Goal: Information Seeking & Learning: Understand process/instructions

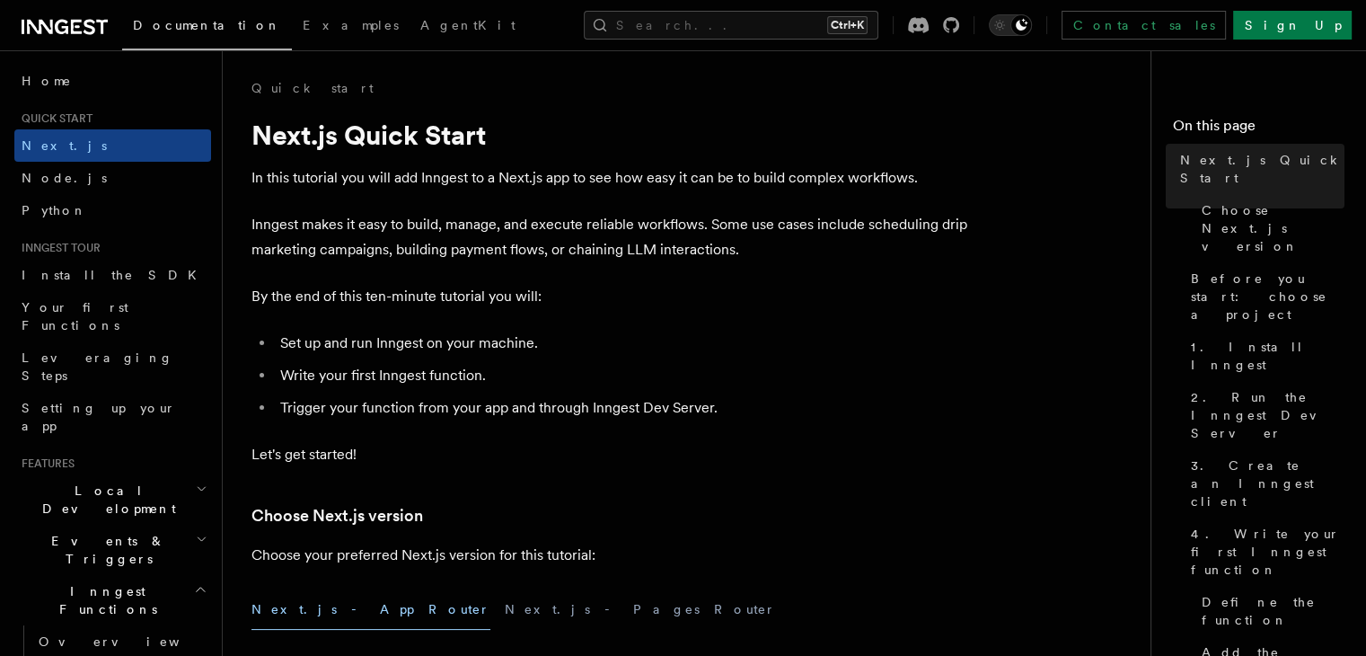
click at [65, 31] on icon at bounding box center [61, 27] width 13 height 14
click at [66, 25] on icon at bounding box center [65, 27] width 86 height 22
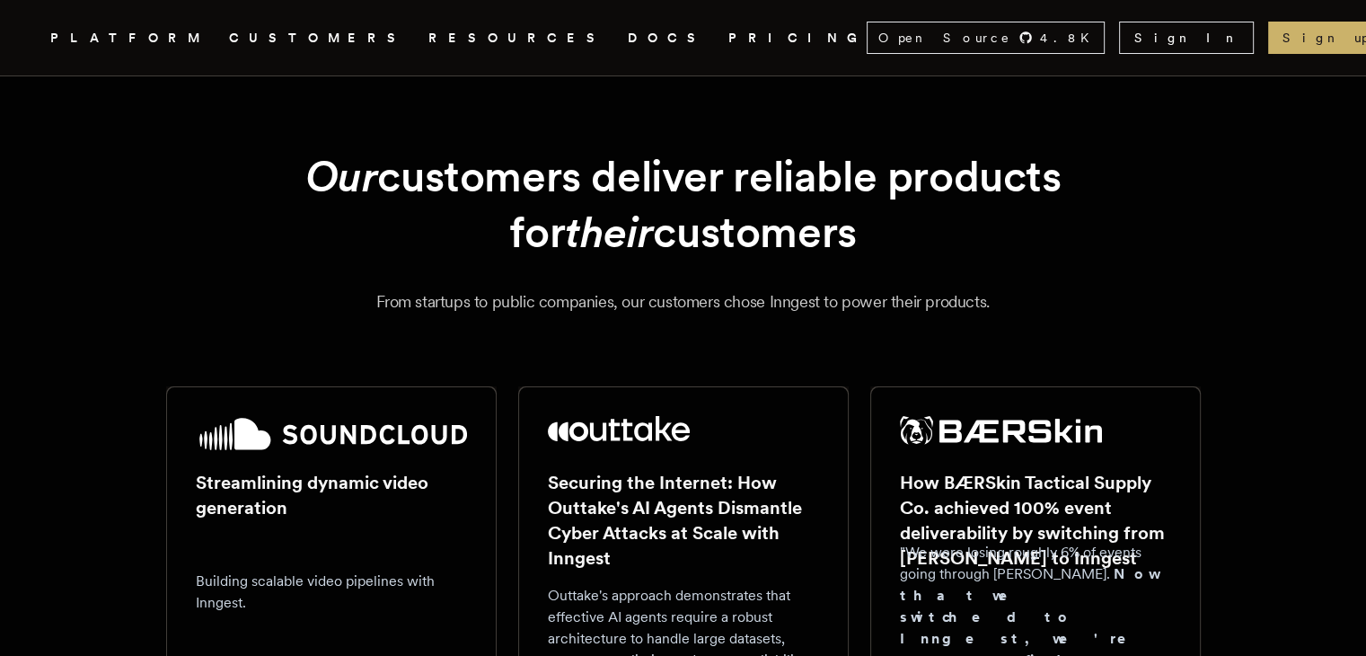
click at [305, 31] on link "CUSTOMERS" at bounding box center [318, 38] width 178 height 22
click at [628, 38] on link "DOCS" at bounding box center [667, 38] width 79 height 22
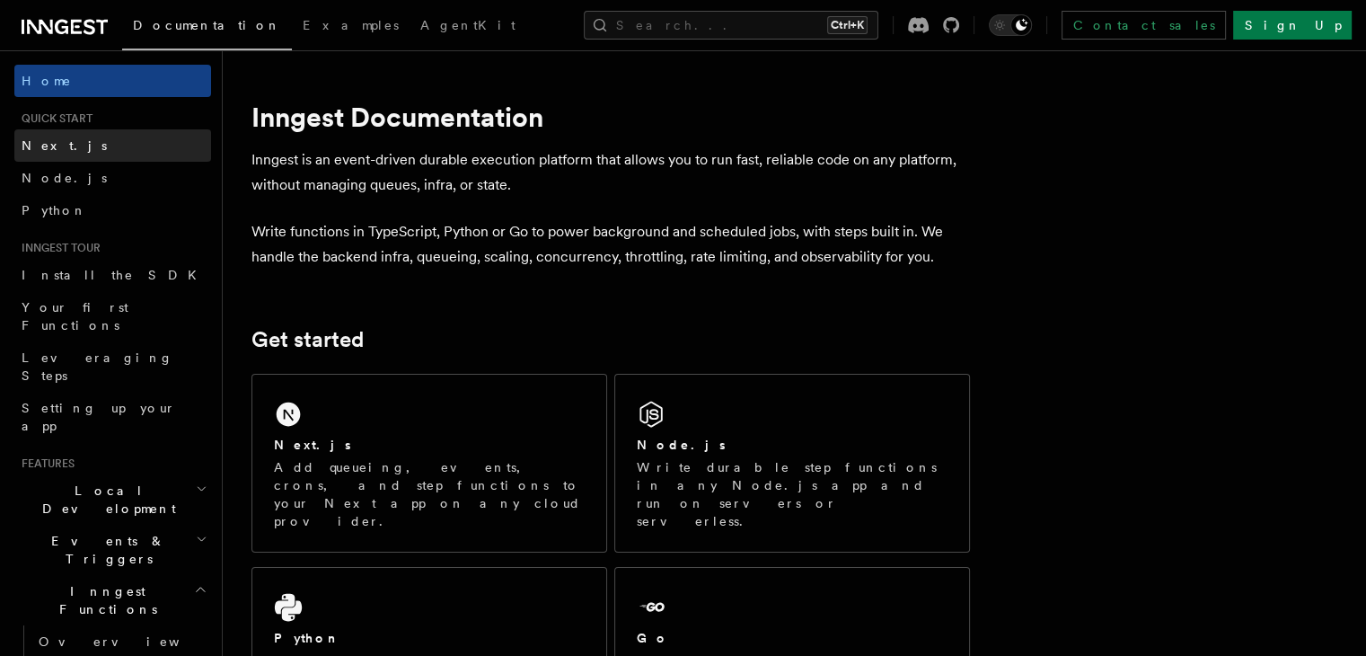
click at [104, 145] on link "Next.js" at bounding box center [112, 145] width 197 height 32
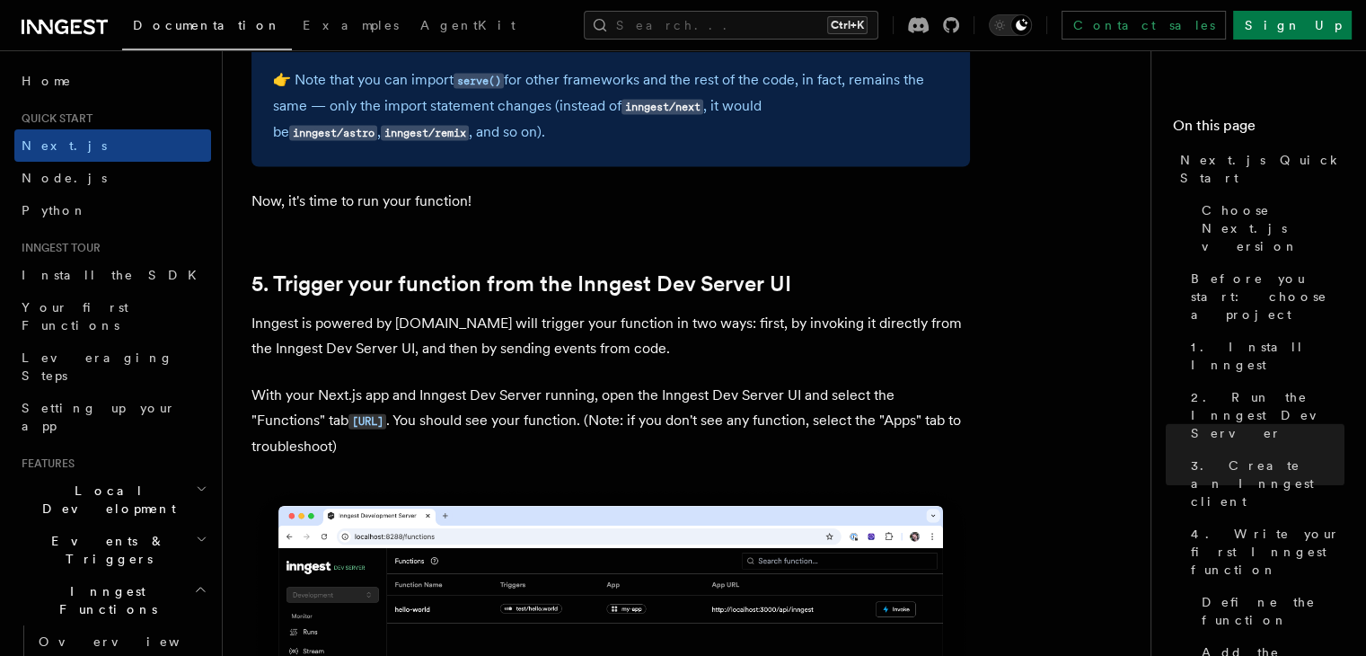
scroll to position [3892, 0]
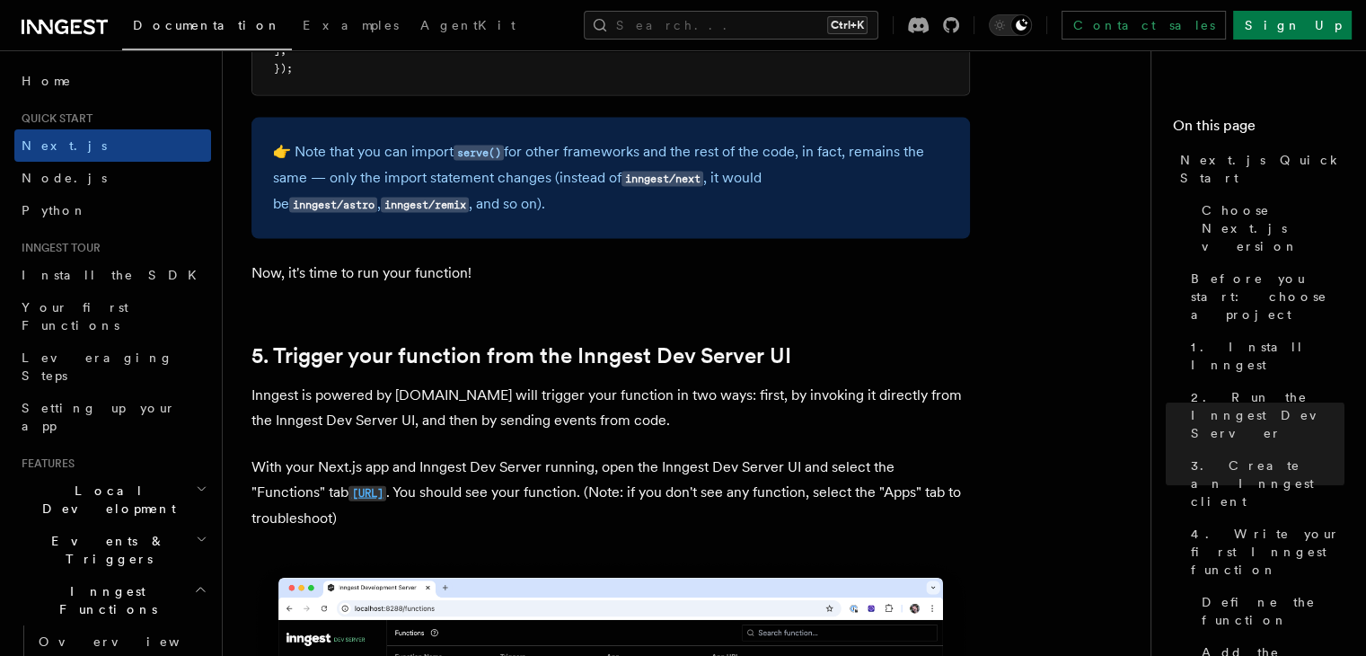
click at [386, 498] on code "http://localhost:8288/functions" at bounding box center [367, 493] width 38 height 15
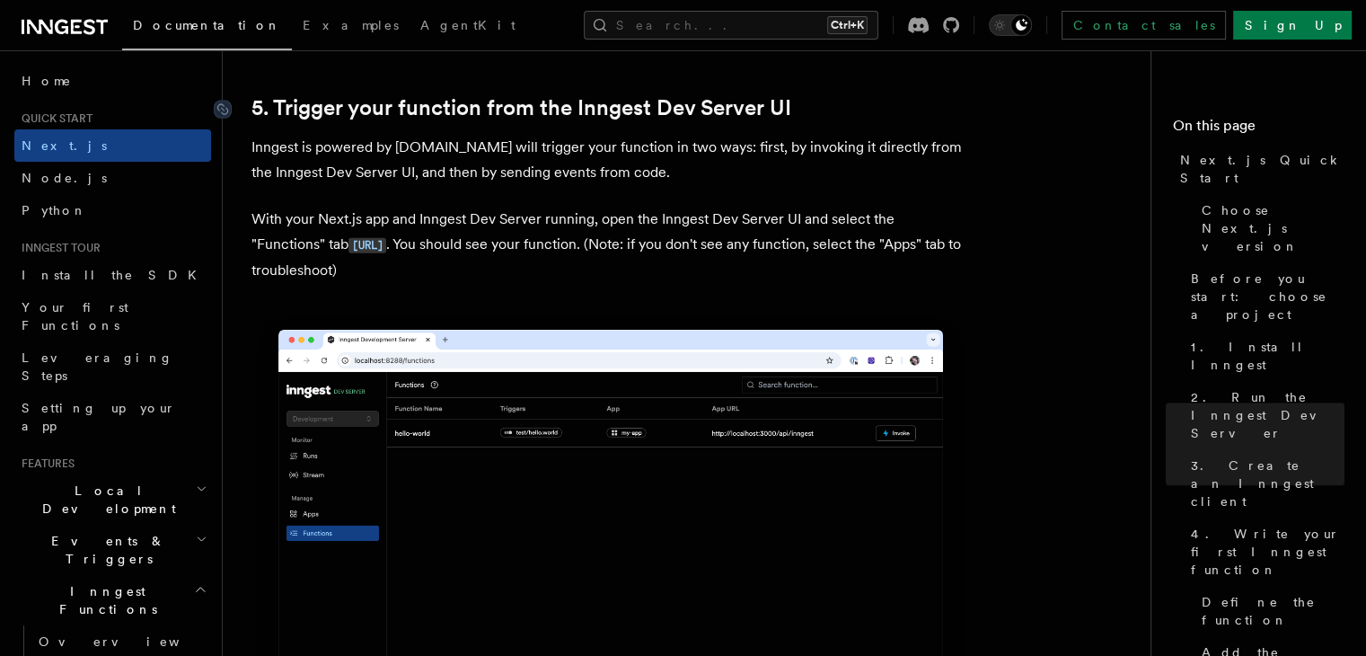
scroll to position [4191, 0]
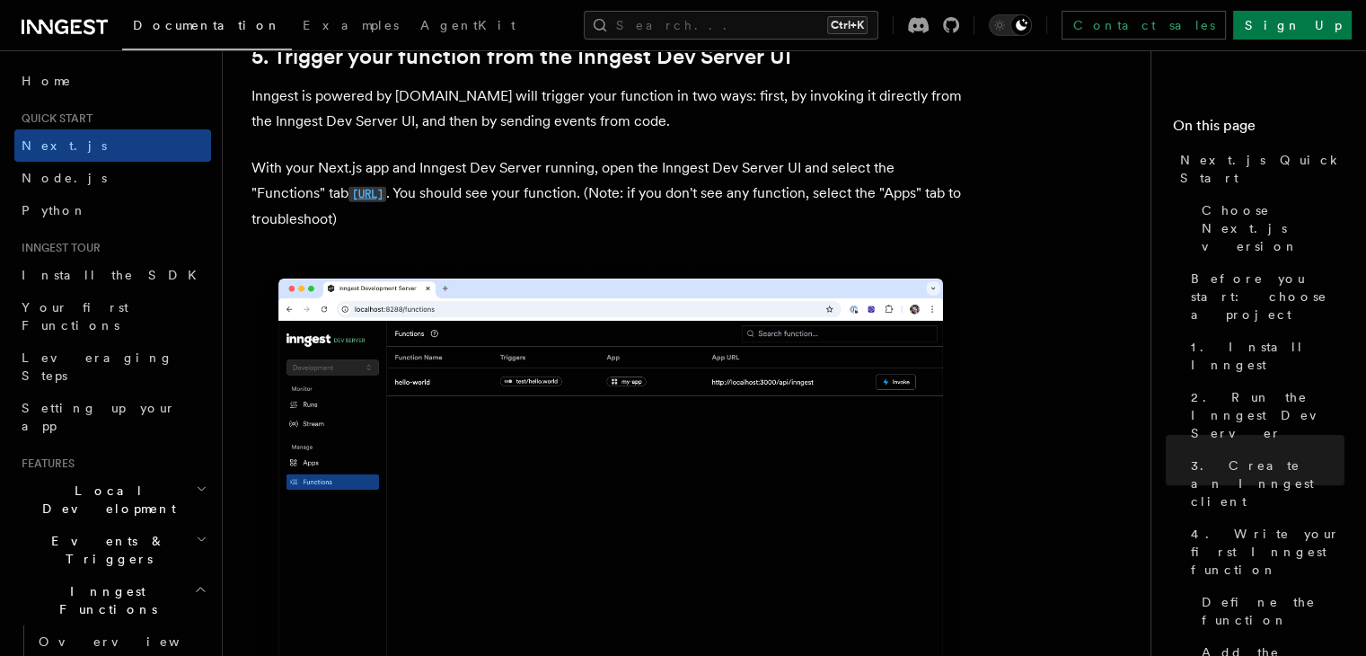
click at [386, 192] on code "http://localhost:8288/functions" at bounding box center [367, 194] width 38 height 15
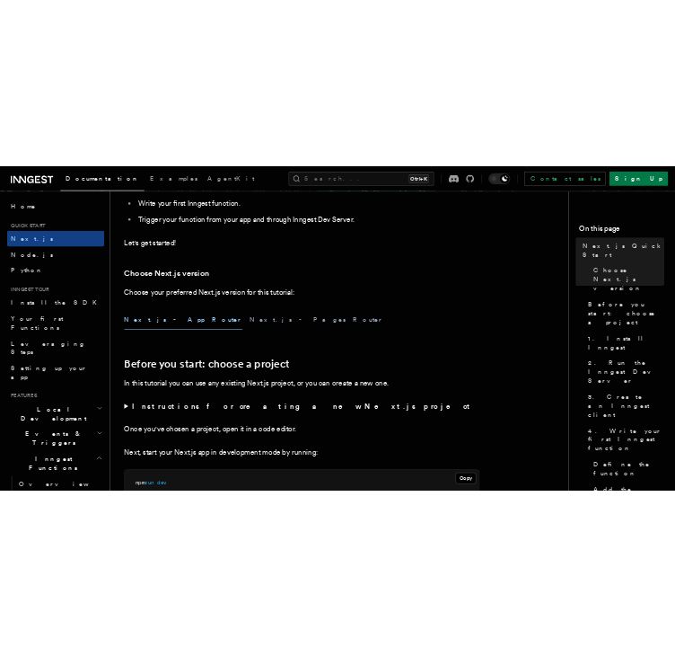
scroll to position [598, 0]
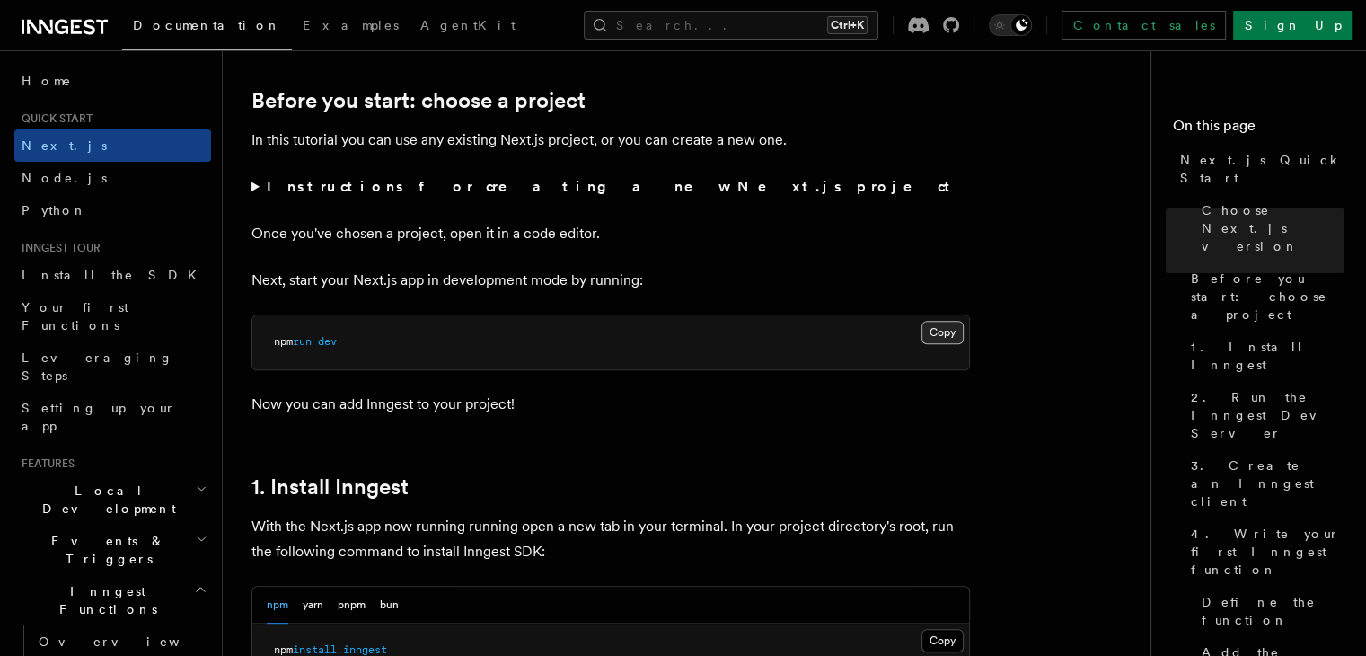
click at [940, 328] on button "Copy Copied" at bounding box center [943, 332] width 42 height 23
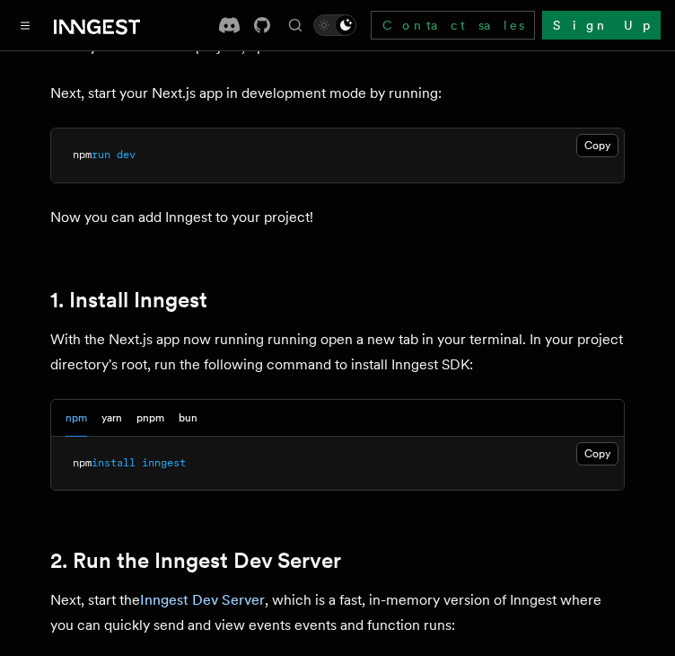
scroll to position [898, 0]
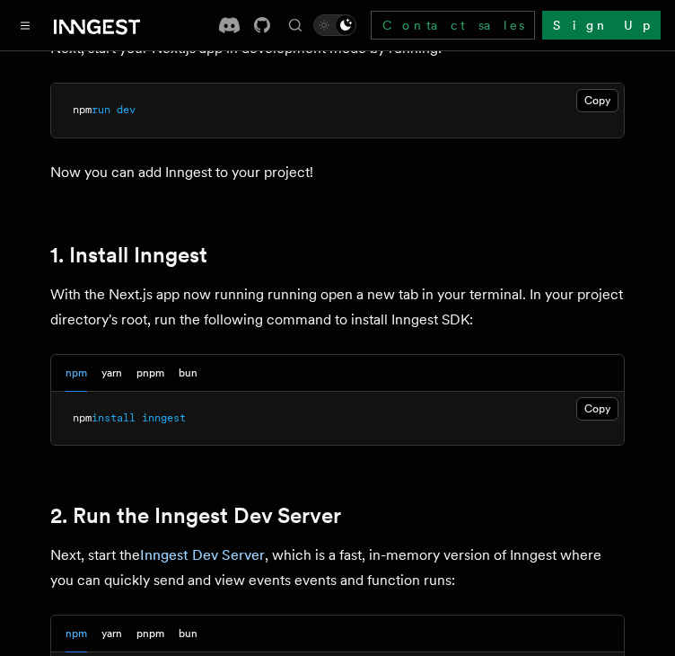
drag, startPoint x: 584, startPoint y: 379, endPoint x: 543, endPoint y: 395, distance: 43.5
click at [584, 397] on button "Copy Copied" at bounding box center [598, 408] width 42 height 23
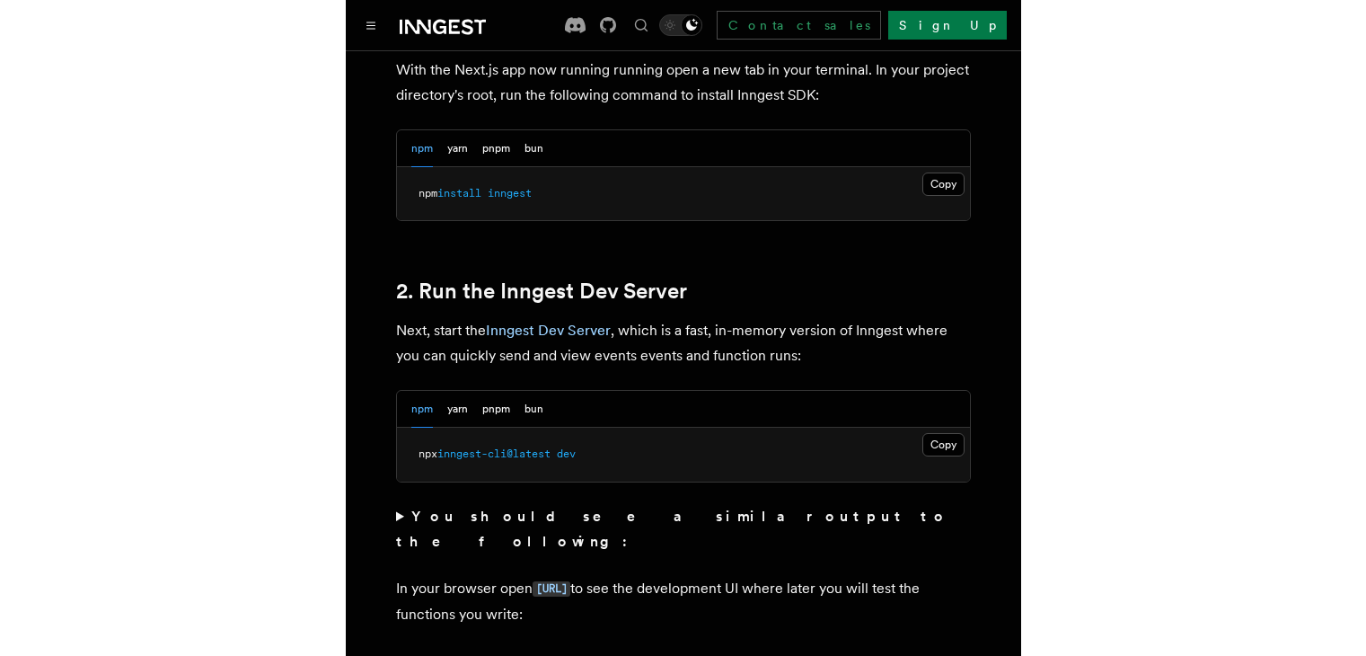
scroll to position [1197, 0]
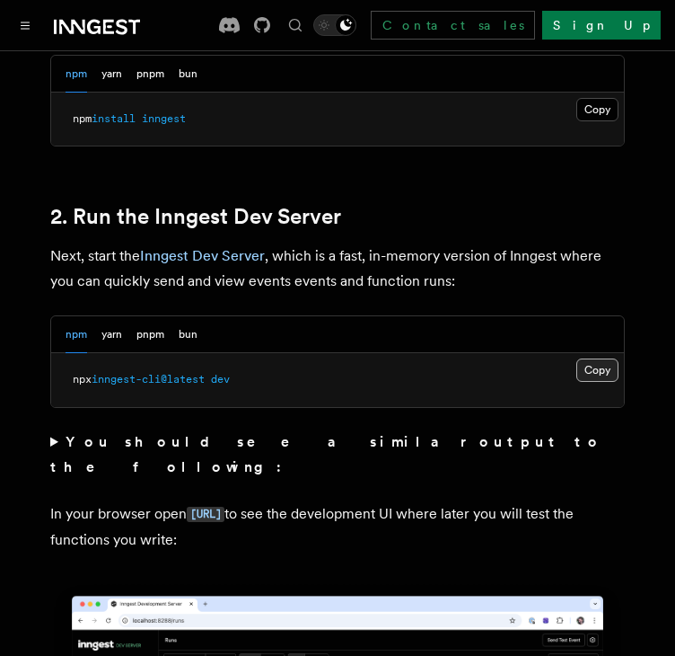
click at [586, 358] on button "Copy Copied" at bounding box center [598, 369] width 42 height 23
click at [600, 358] on button "Copy Copied" at bounding box center [598, 369] width 42 height 23
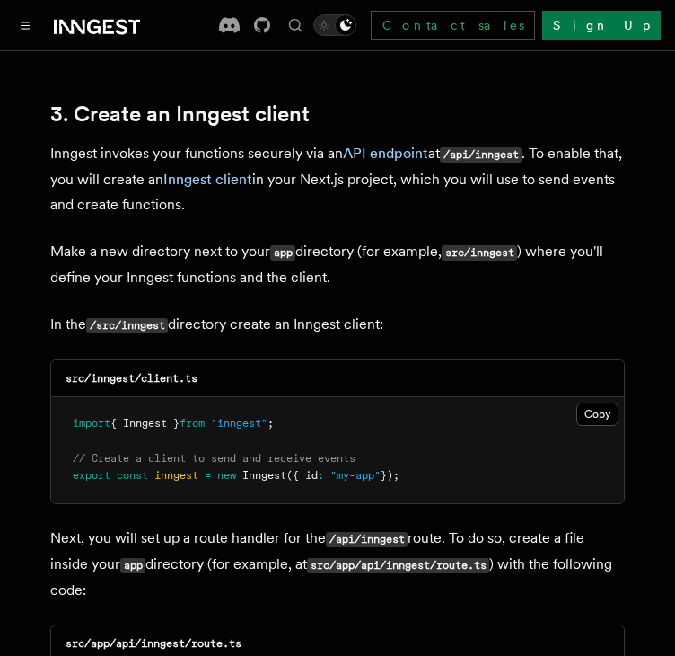
scroll to position [2395, 0]
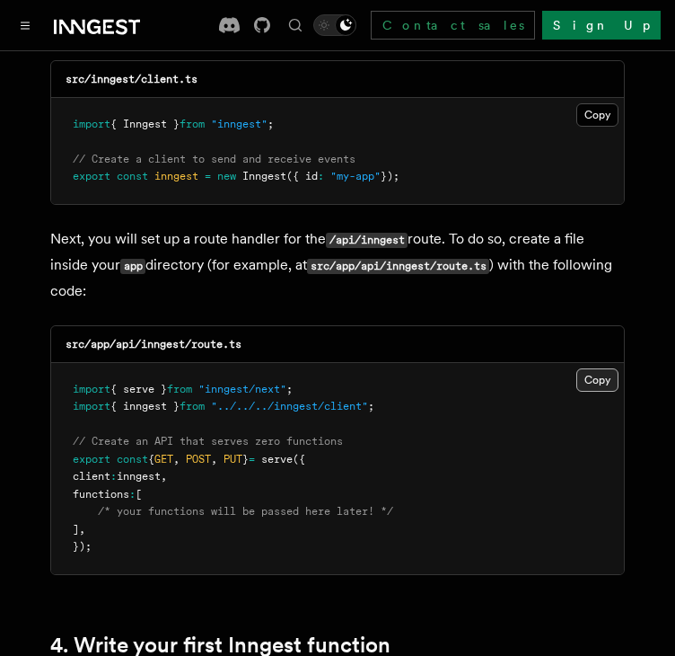
click at [604, 368] on button "Copy Copied" at bounding box center [598, 379] width 42 height 23
click at [600, 103] on button "Copy Copied" at bounding box center [598, 114] width 42 height 23
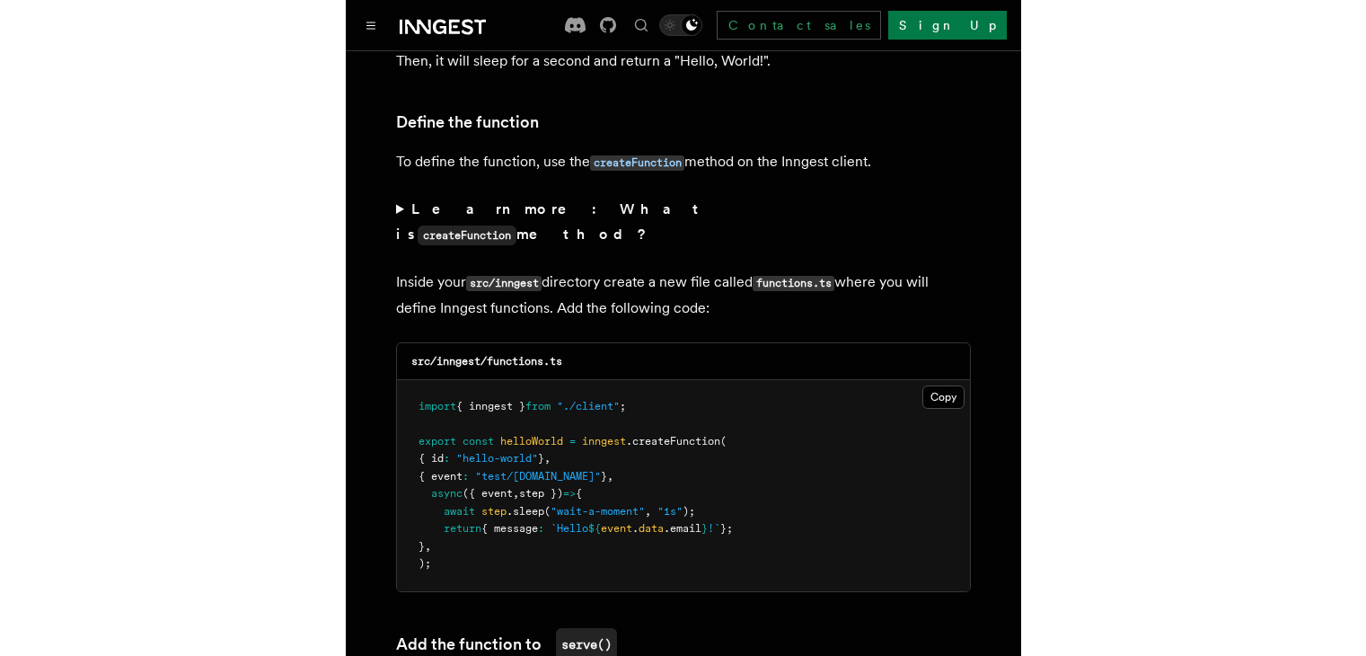
scroll to position [2994, 0]
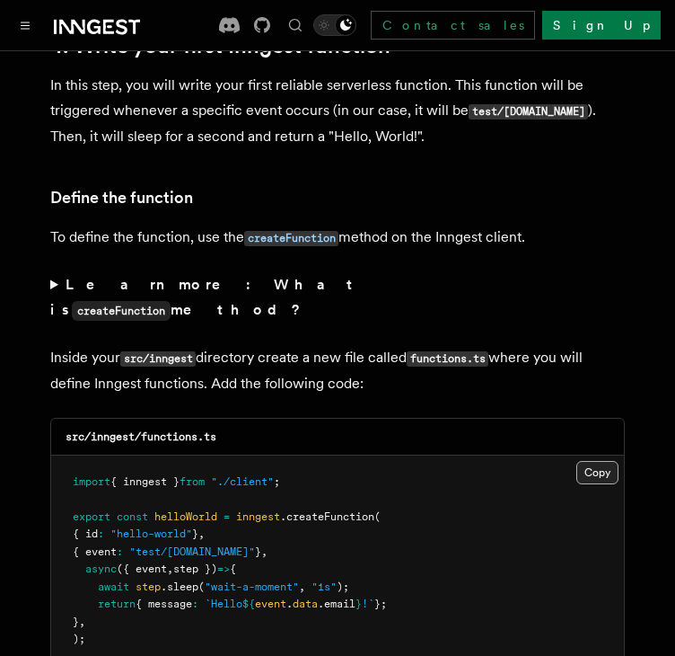
click at [604, 461] on button "Copy Copied" at bounding box center [598, 472] width 42 height 23
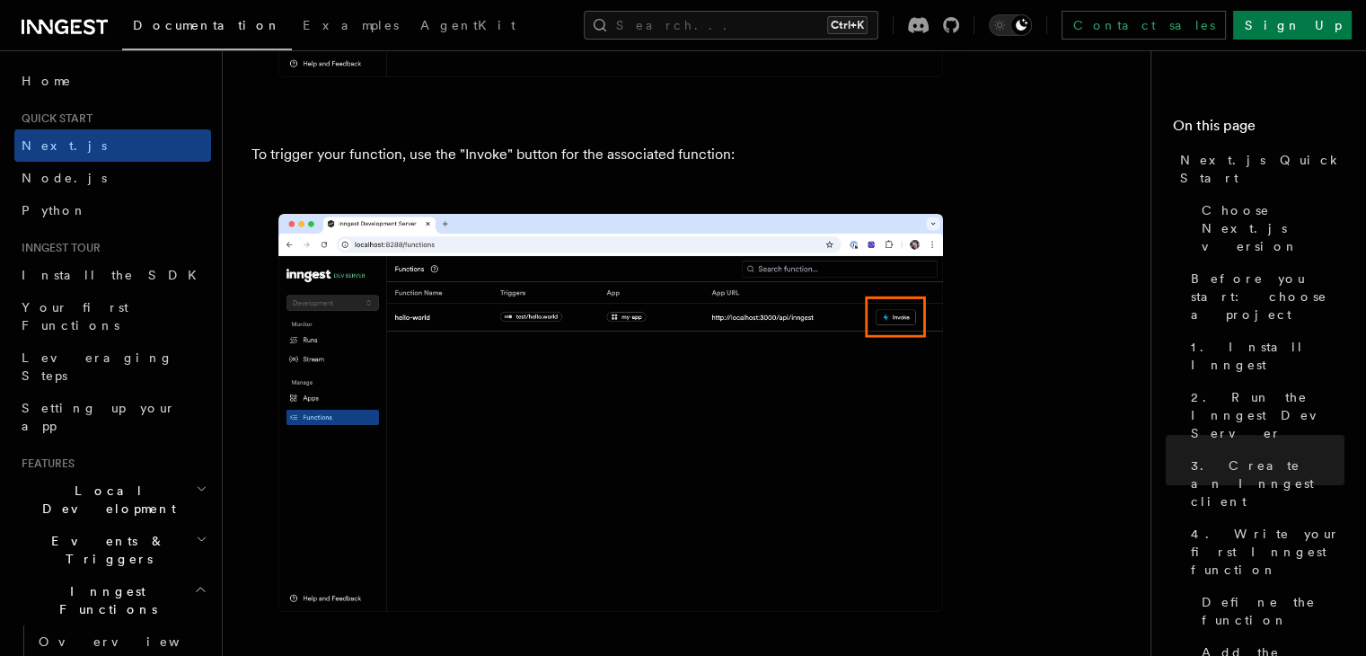
scroll to position [5089, 0]
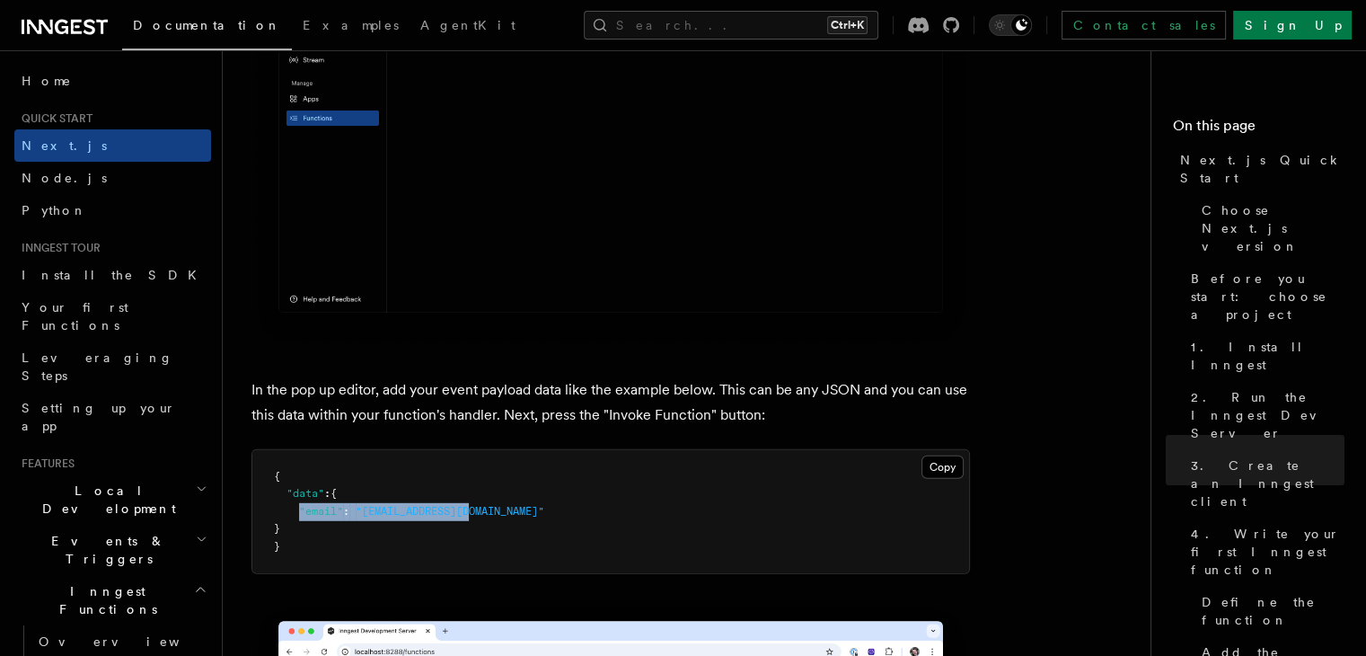
drag, startPoint x: 299, startPoint y: 516, endPoint x: 504, endPoint y: 514, distance: 204.8
click at [504, 514] on pre "{ "data" : { "email" : "test@example.com" } }" at bounding box center [610, 512] width 717 height 124
copy span ""email" : "test@example.com""
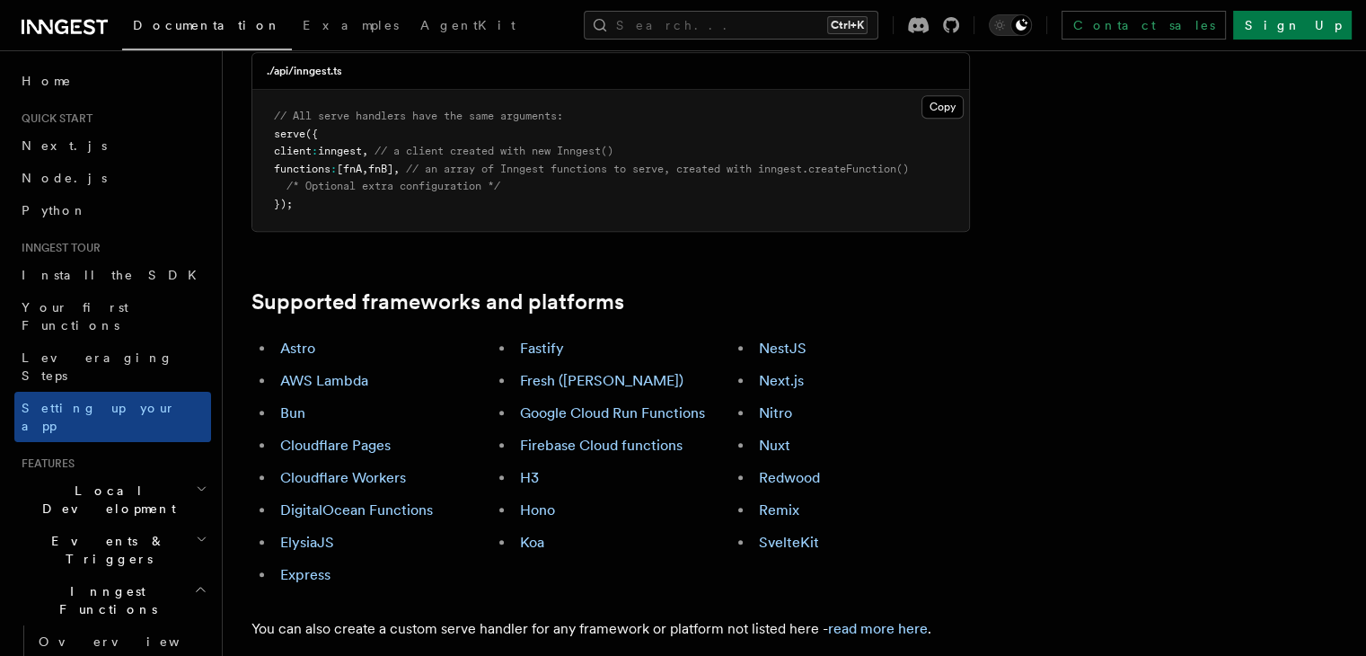
scroll to position [598, 0]
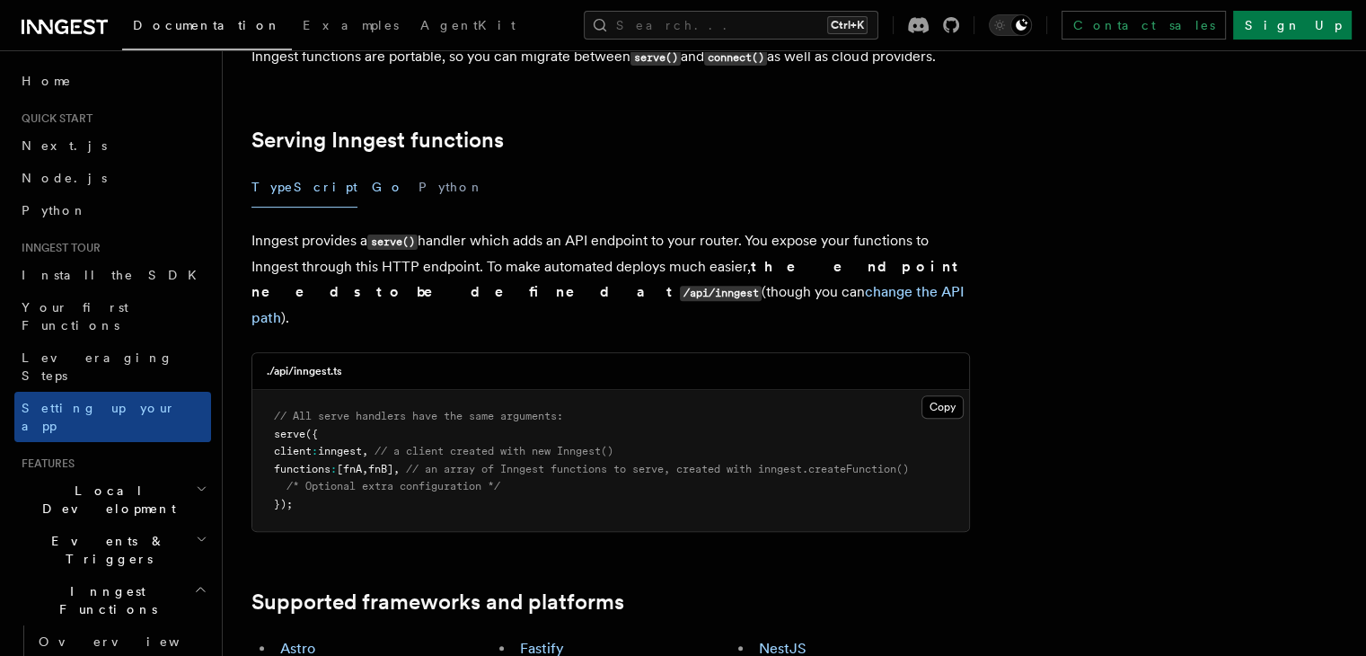
click at [372, 167] on button "Go" at bounding box center [388, 187] width 32 height 40
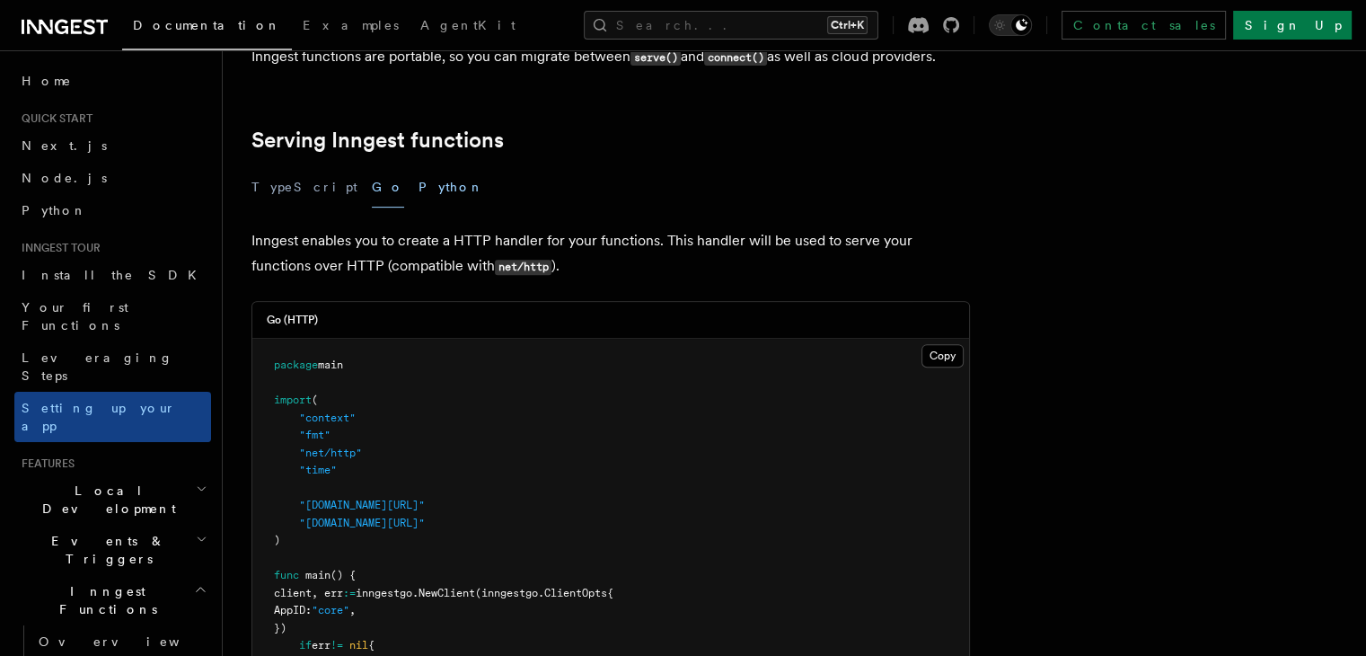
click at [419, 167] on button "Python" at bounding box center [452, 187] width 66 height 40
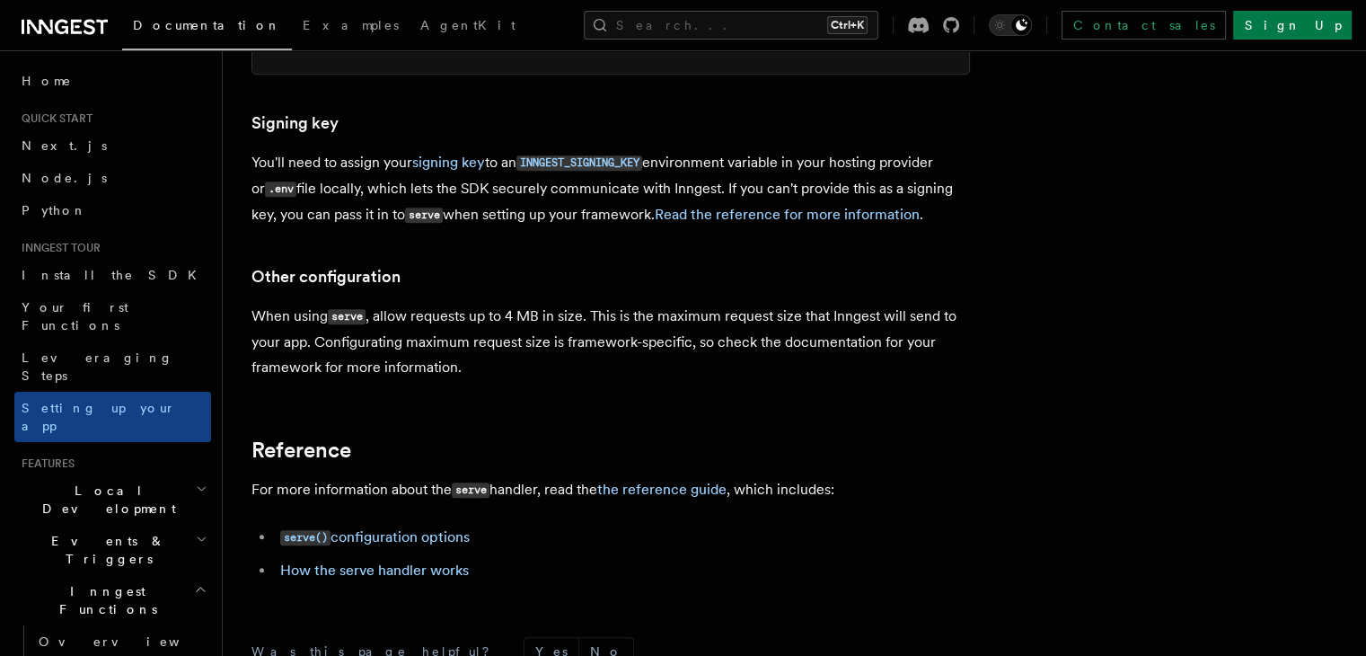
scroll to position [1487, 0]
